Goal: Find specific page/section: Find specific page/section

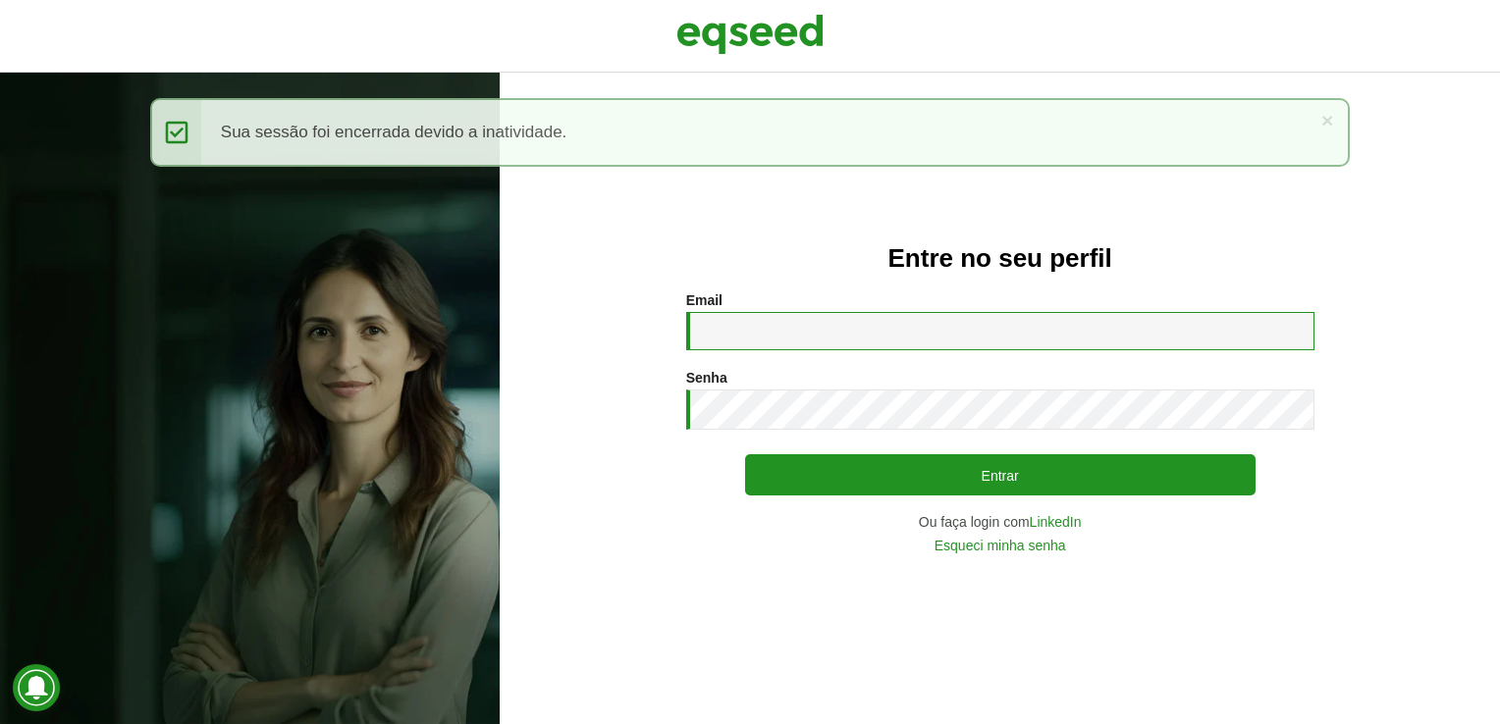
click at [795, 338] on input "Email *" at bounding box center [1000, 331] width 628 height 38
type input "**********"
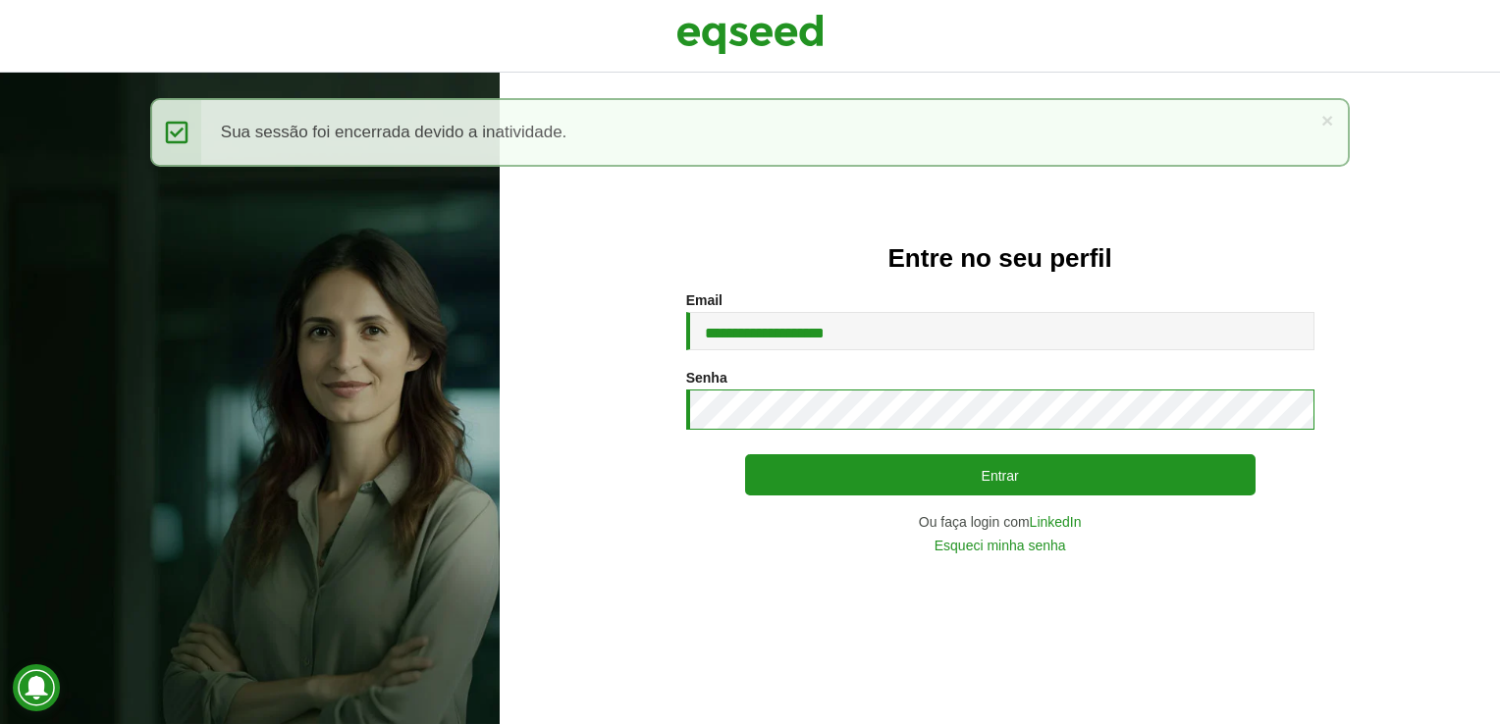
click at [745, 454] on button "Entrar" at bounding box center [1000, 474] width 510 height 41
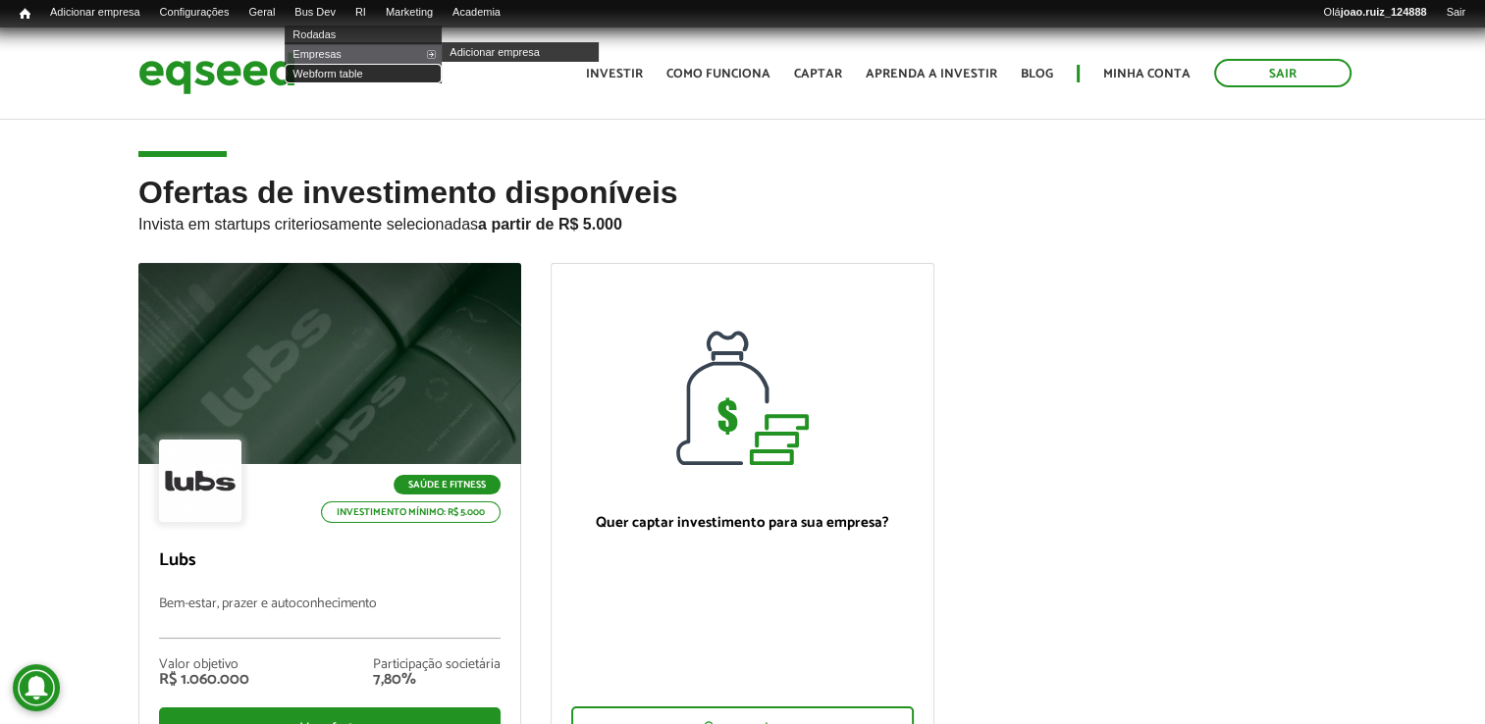
click at [340, 79] on link "Webform table" at bounding box center [363, 74] width 157 height 20
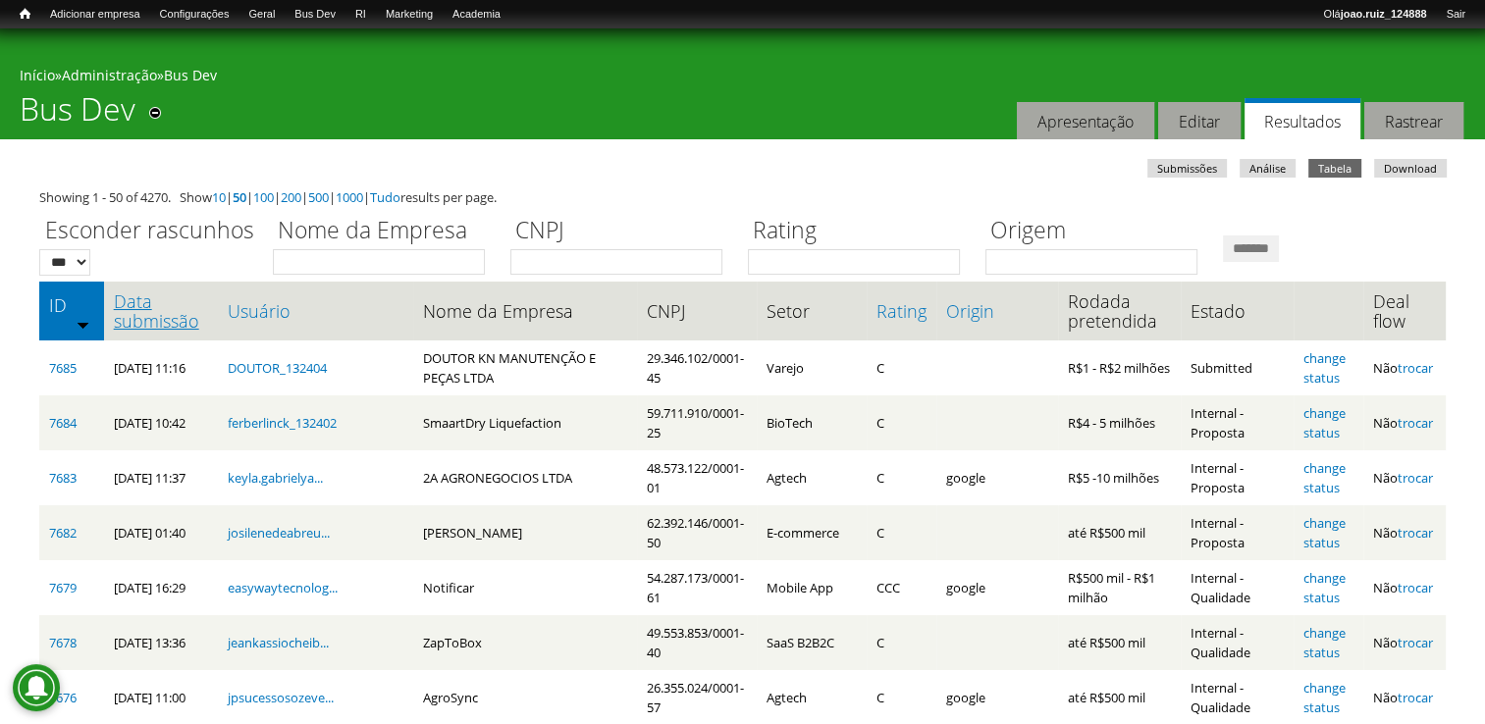
click at [165, 306] on link "Data submissão" at bounding box center [161, 311] width 94 height 39
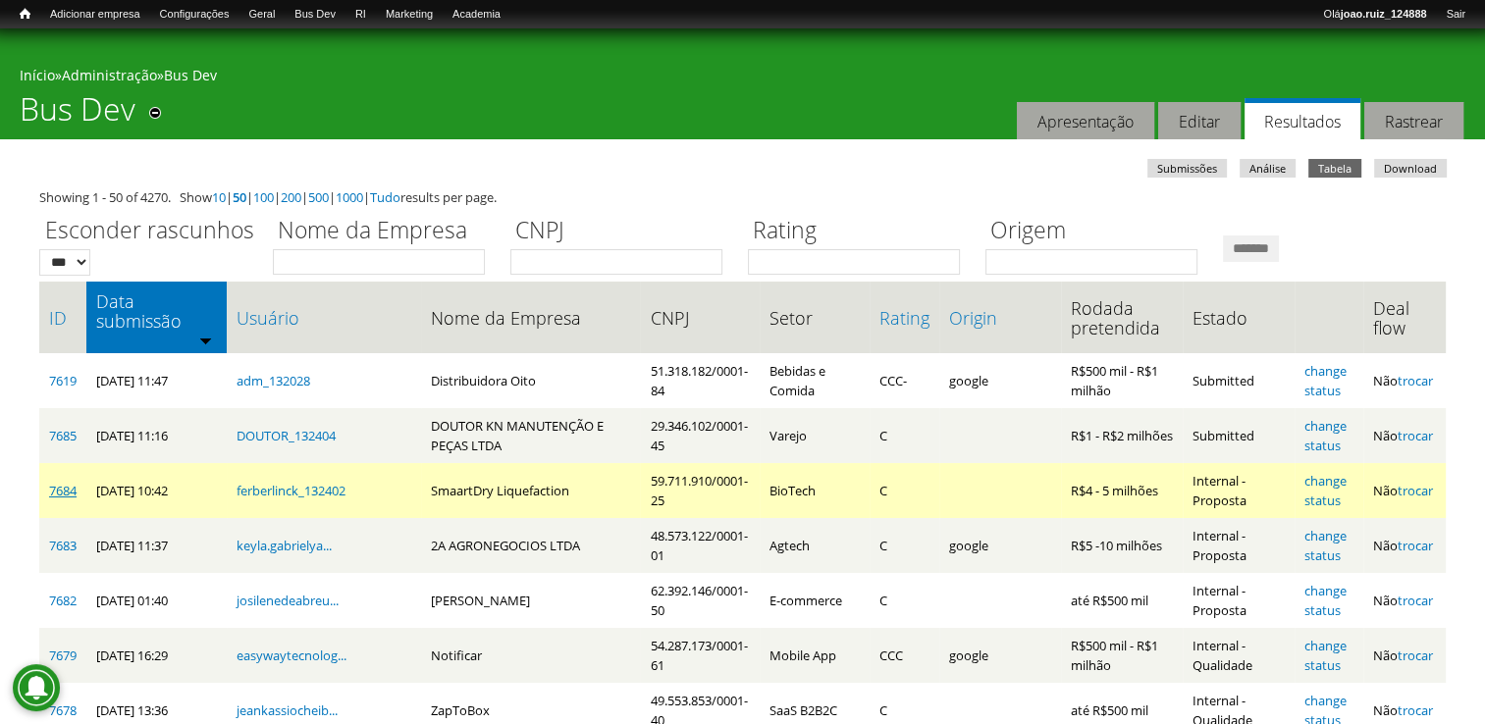
click at [59, 482] on link "7684" at bounding box center [62, 491] width 27 height 18
